Goal: Task Accomplishment & Management: Manage account settings

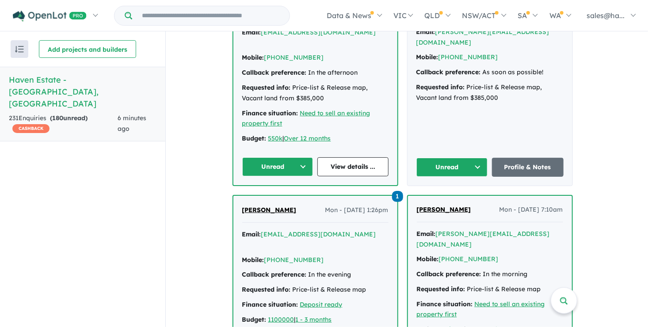
scroll to position [486, 0]
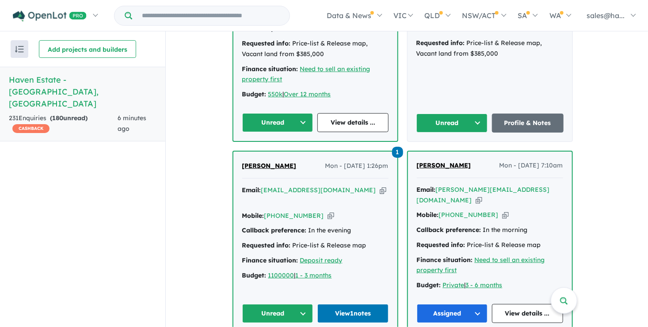
click at [304, 304] on button "Unread" at bounding box center [277, 313] width 71 height 19
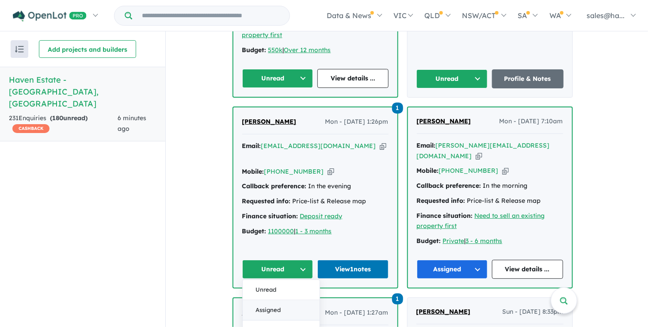
click at [264, 300] on button "Assigned" at bounding box center [281, 310] width 77 height 20
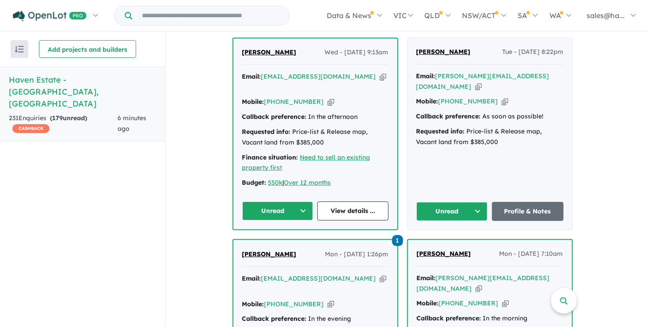
scroll to position [353, 0]
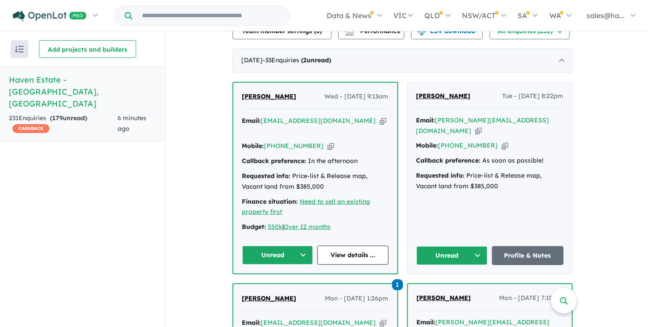
drag, startPoint x: 471, startPoint y: 93, endPoint x: 419, endPoint y: 92, distance: 51.7
click at [419, 92] on div "[PERSON_NAME] Tue - [DATE] 8:22pm" at bounding box center [489, 100] width 147 height 18
drag, startPoint x: 419, startPoint y: 92, endPoint x: 425, endPoint y: 94, distance: 5.9
copy span "[PERSON_NAME]"
click at [479, 198] on div "[PERSON_NAME] Tue - [DATE] 8:22pm Email: [PERSON_NAME][EMAIL_ADDRESS][DOMAIN_NA…" at bounding box center [489, 178] width 165 height 192
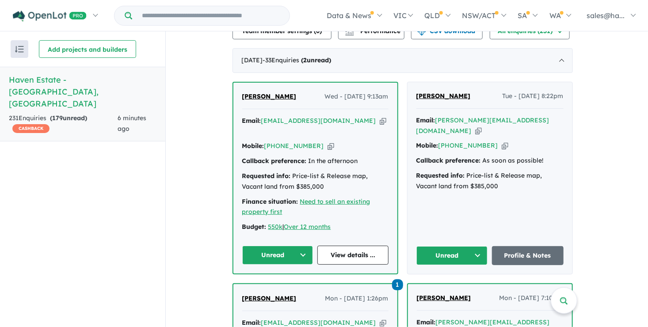
click at [502, 141] on icon "button" at bounding box center [505, 145] width 7 height 9
click at [482, 126] on icon "button" at bounding box center [478, 130] width 7 height 9
click at [532, 246] on link "Profile & Notes" at bounding box center [528, 255] width 72 height 19
click at [477, 246] on button "Unread" at bounding box center [452, 255] width 72 height 19
click at [439, 287] on button "Assigned" at bounding box center [455, 297] width 77 height 20
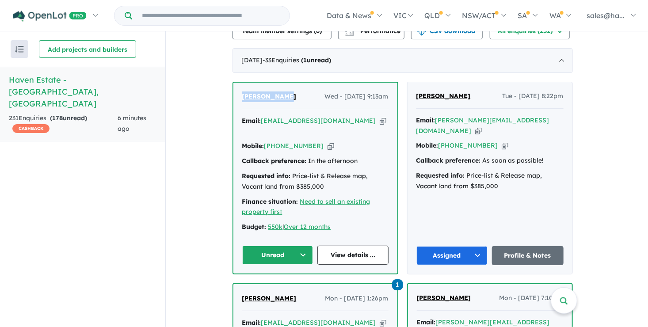
drag, startPoint x: 290, startPoint y: 94, endPoint x: 239, endPoint y: 95, distance: 50.8
click at [239, 95] on div "[PERSON_NAME] Wed - [DATE] 9:13am Email: [PERSON_NAME][EMAIL_ADDRESS][DOMAIN_NA…" at bounding box center [315, 178] width 164 height 191
drag, startPoint x: 239, startPoint y: 95, endPoint x: 273, endPoint y: 92, distance: 33.7
copy span "[PERSON_NAME]"
click at [327, 141] on icon "button" at bounding box center [330, 145] width 7 height 9
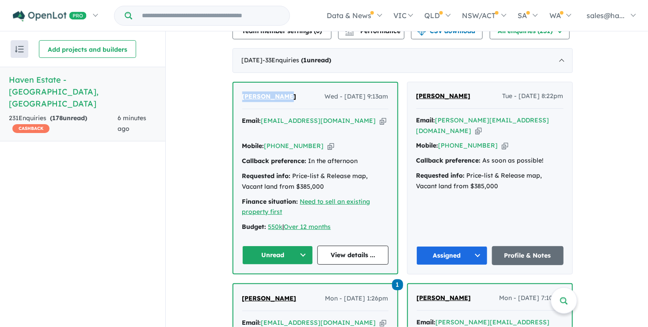
copy span "[PERSON_NAME]"
click at [380, 118] on icon "button" at bounding box center [383, 120] width 7 height 9
copy span "[PERSON_NAME]"
click at [334, 246] on link "View details ..." at bounding box center [352, 255] width 71 height 19
click at [299, 246] on button "Unread" at bounding box center [277, 255] width 71 height 19
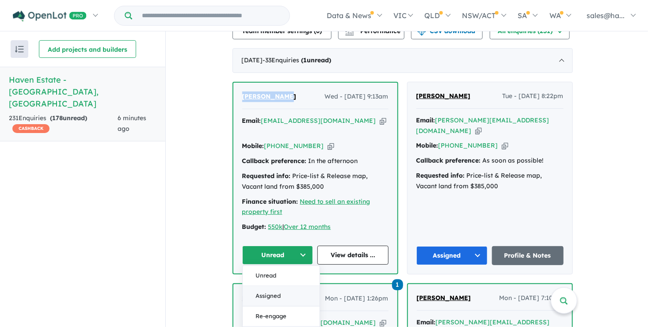
click at [278, 286] on button "Assigned" at bounding box center [281, 296] width 77 height 20
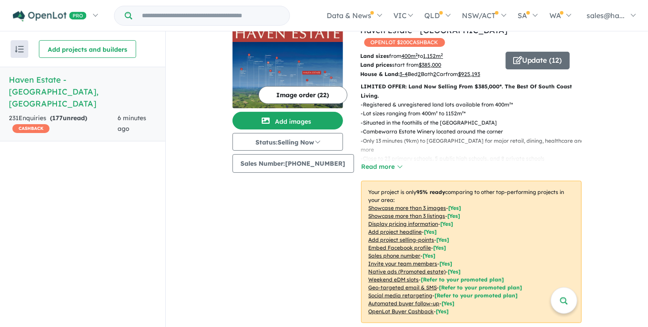
scroll to position [0, 0]
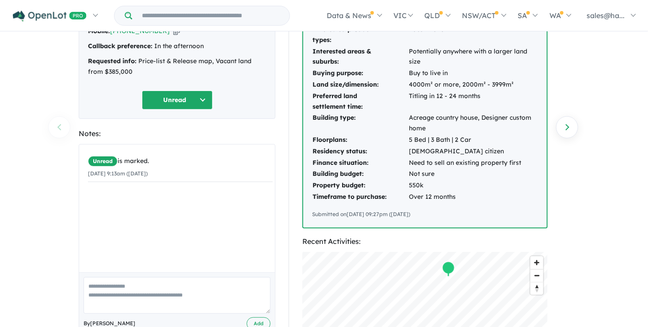
scroll to position [88, 0]
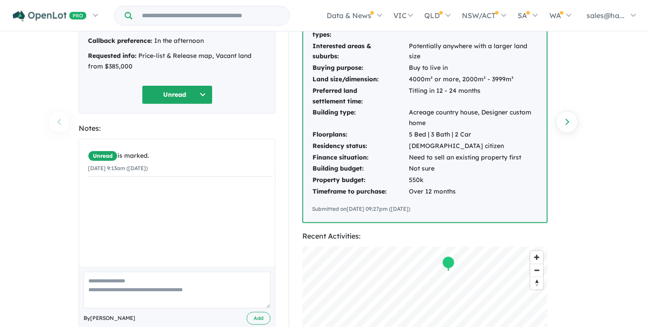
click at [201, 93] on button "Unread" at bounding box center [177, 94] width 71 height 19
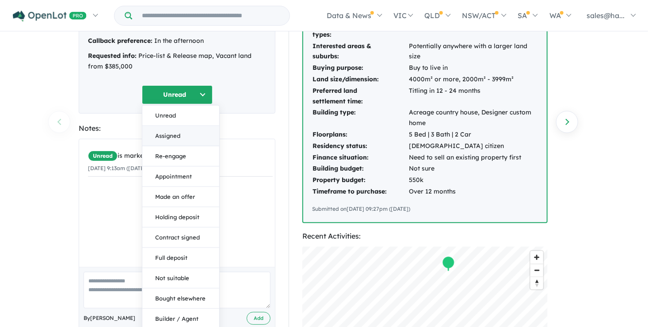
click at [175, 136] on button "Assigned" at bounding box center [180, 135] width 77 height 20
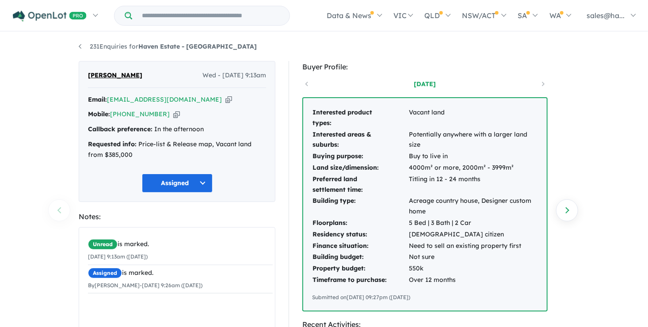
scroll to position [0, 0]
